Goal: Transaction & Acquisition: Purchase product/service

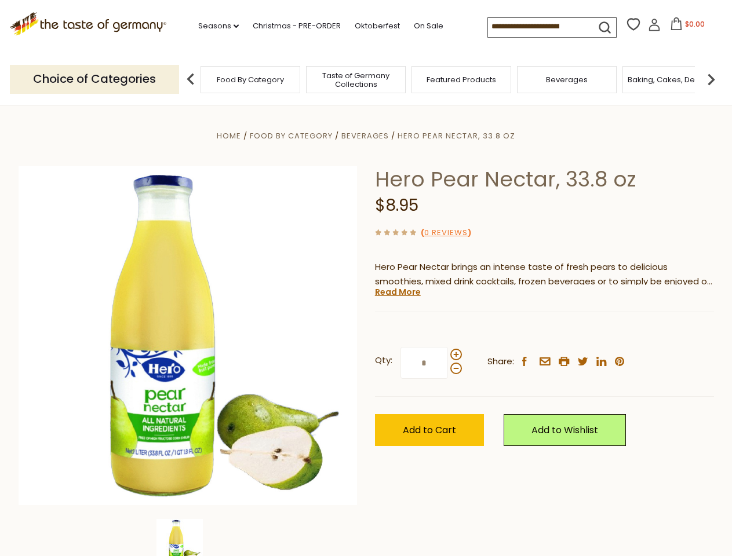
click at [365, 278] on div "Home Food By Category [GEOGRAPHIC_DATA] Hero Pear Nectar, 33.8 oz Hero Pear Nec…" at bounding box center [366, 352] width 712 height 446
click at [214, 26] on link "Seasons dropdown_arrow" at bounding box center [218, 26] width 41 height 13
click at [538, 27] on input at bounding box center [537, 26] width 98 height 16
click at [685, 27] on span "$0.00" at bounding box center [695, 24] width 20 height 10
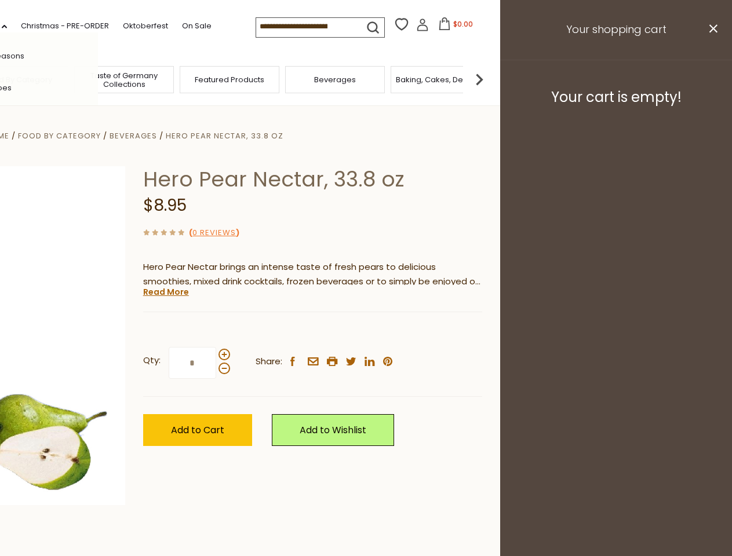
click at [98, 79] on div "All Seasons Recipes Game Day [DATE] [DATE] [DATE][PERSON_NAME] [DATE] Springfes…" at bounding box center [31, 277] width 131 height 491
click at [711, 79] on footer "Your cart is empty!" at bounding box center [616, 97] width 232 height 75
click at [365, 331] on div "Qty: * Share: facebook email printer twitter linkedin pinterest" at bounding box center [312, 363] width 339 height 67
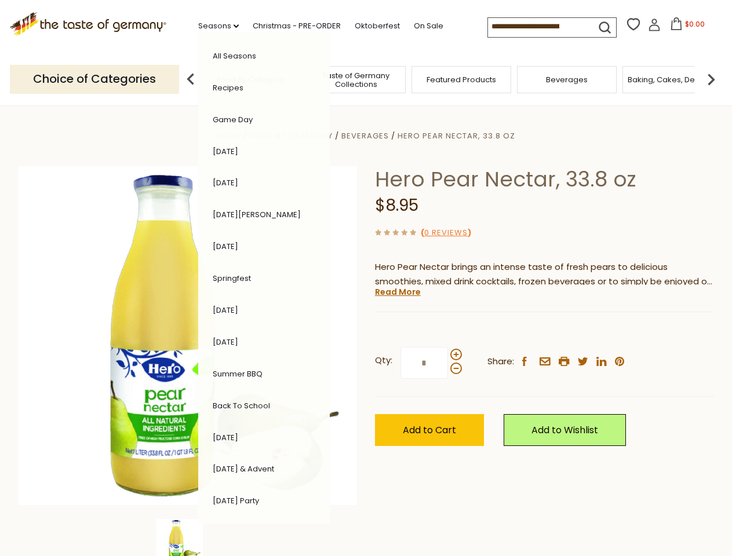
click at [188, 538] on div "Home Food By Category [GEOGRAPHIC_DATA] Hero Pear Nectar, 33.8 oz Hero Pear Nec…" at bounding box center [366, 352] width 712 height 446
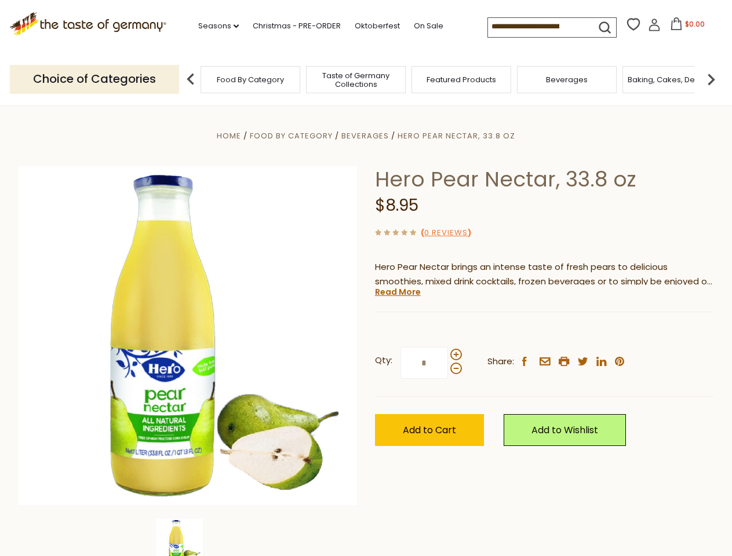
click at [188, 538] on img at bounding box center [179, 542] width 46 height 46
click at [397, 292] on link "Read More" at bounding box center [398, 292] width 46 height 12
